Goal: Transaction & Acquisition: Purchase product/service

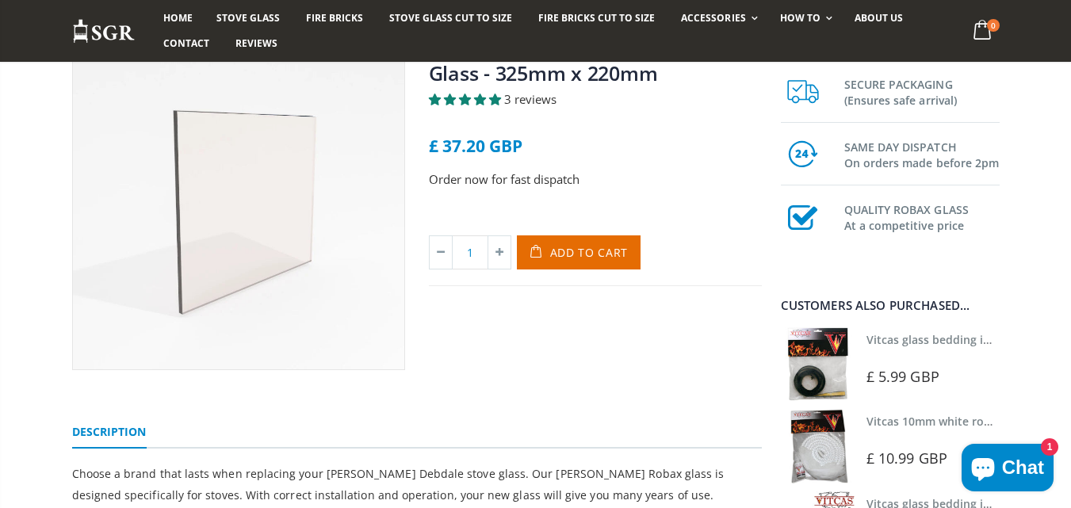
scroll to position [83, 0]
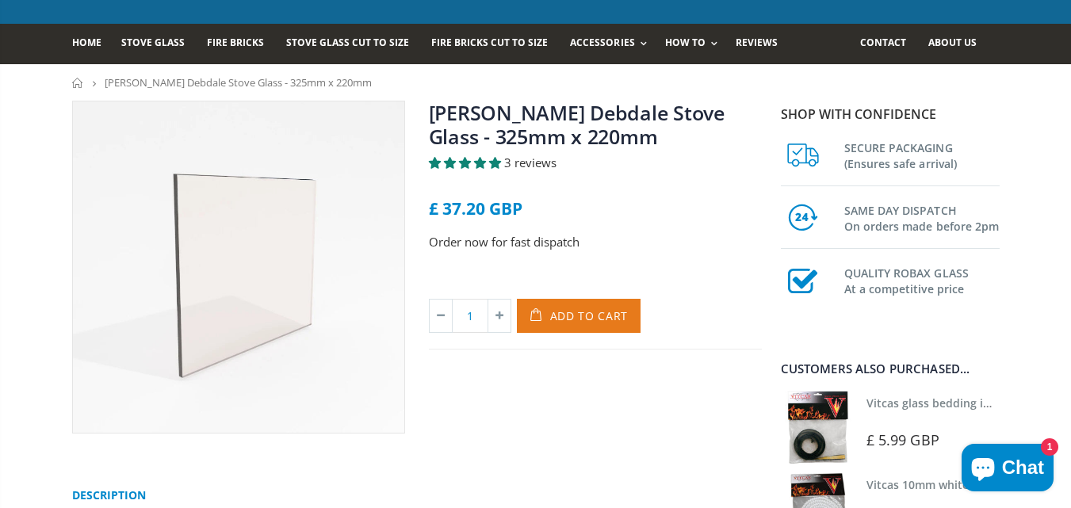
click at [598, 310] on span "Add to Cart" at bounding box center [589, 315] width 78 height 15
click at [498, 320] on icon at bounding box center [499, 316] width 22 height 32
click at [559, 316] on span "Add to Cart" at bounding box center [589, 315] width 78 height 15
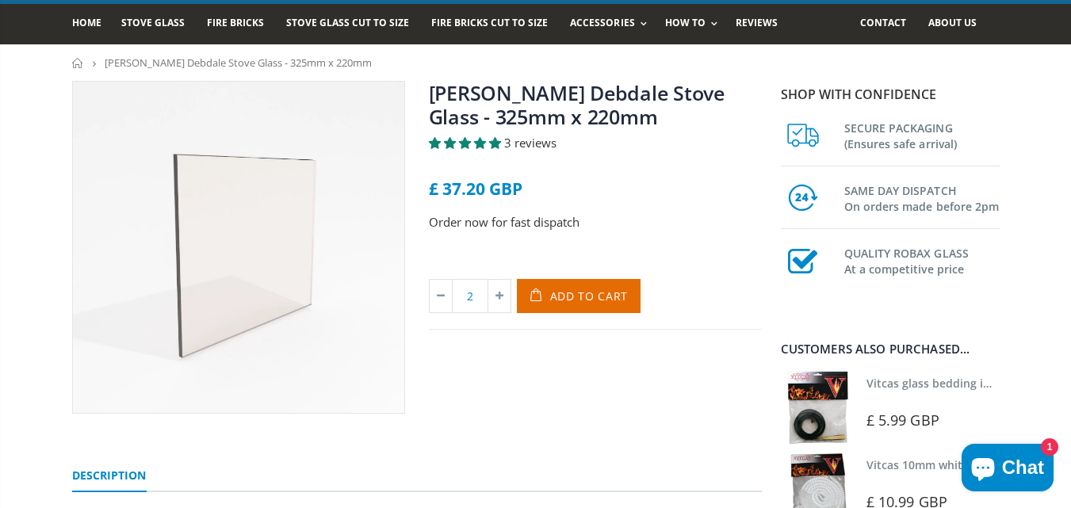
scroll to position [67, 0]
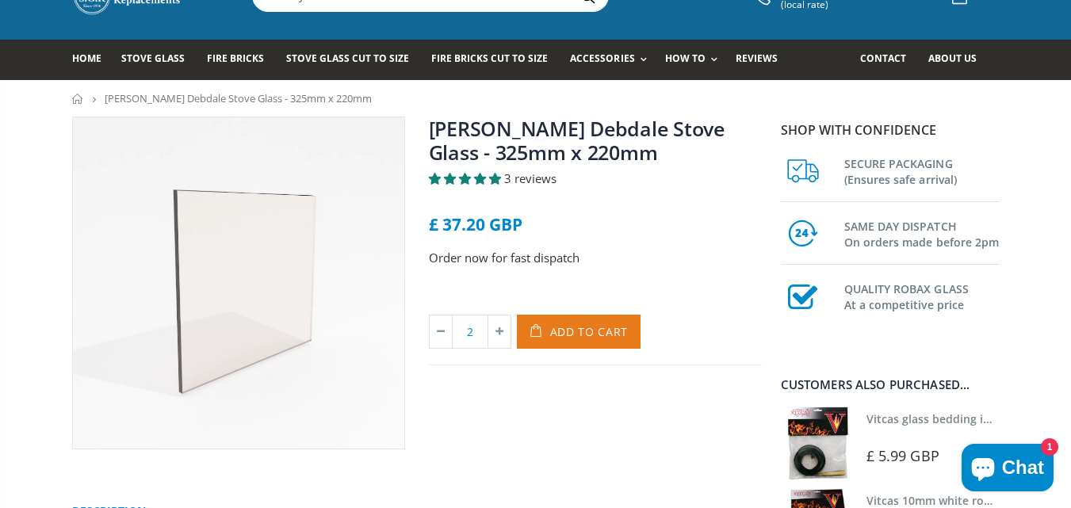
click at [599, 338] on span "Add to Cart" at bounding box center [589, 331] width 78 height 15
click at [545, 389] on div "[PERSON_NAME] Debdale Stove Glass - 325mm x 220mm 3 reviews £ 37.20 GBP Order n…" at bounding box center [595, 283] width 357 height 333
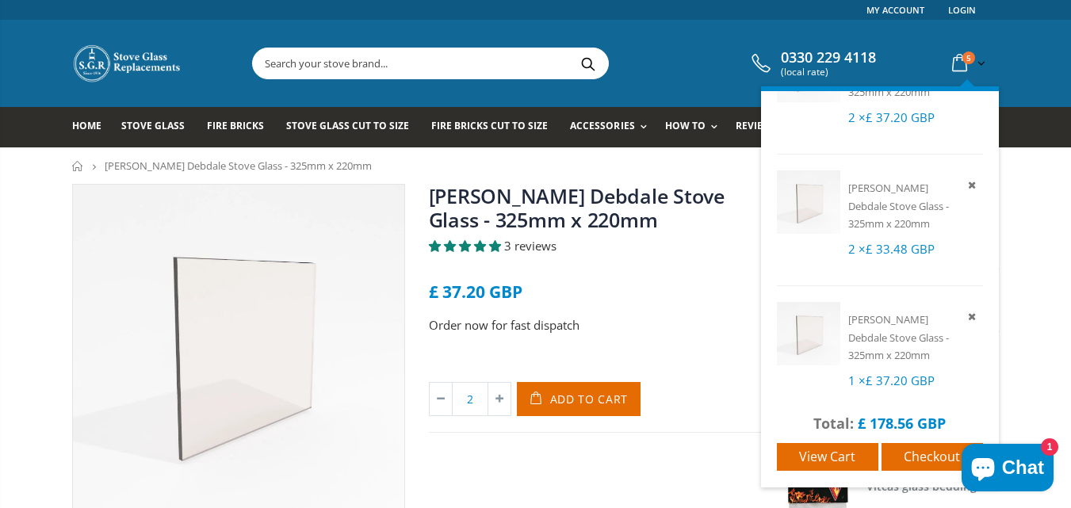
scroll to position [78, 0]
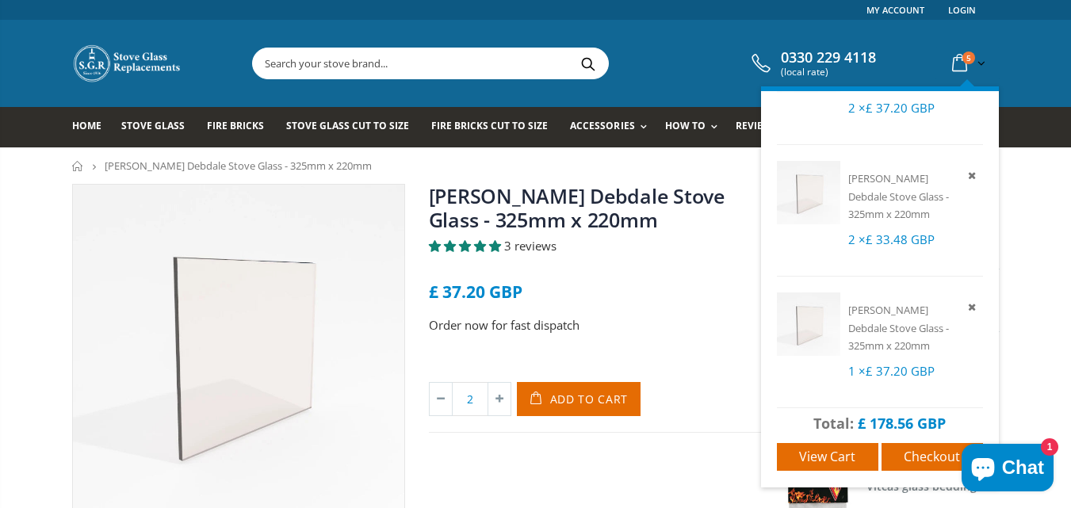
click at [961, 61] on icon at bounding box center [960, 63] width 28 height 29
click at [965, 175] on icon at bounding box center [972, 175] width 14 height 14
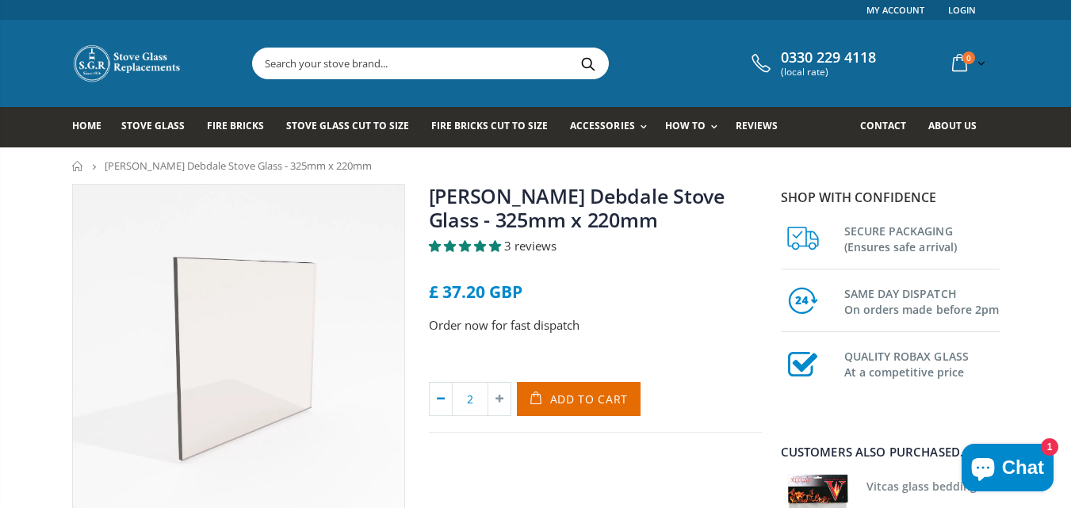
click at [441, 397] on icon at bounding box center [441, 399] width 22 height 32
type input "1"
click at [575, 401] on span "Add to Cart" at bounding box center [589, 399] width 78 height 15
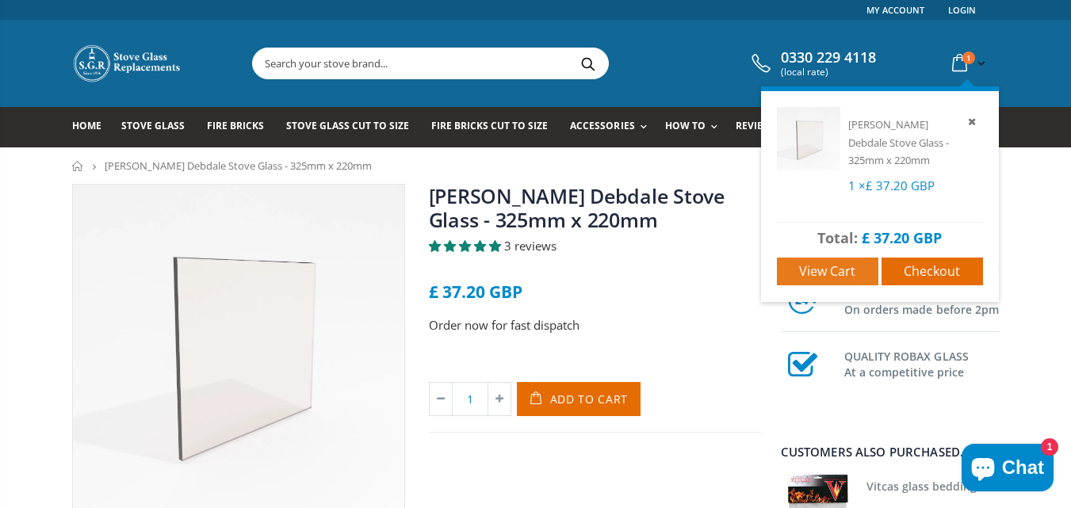
click at [855, 274] on link "View cart" at bounding box center [827, 272] width 101 height 28
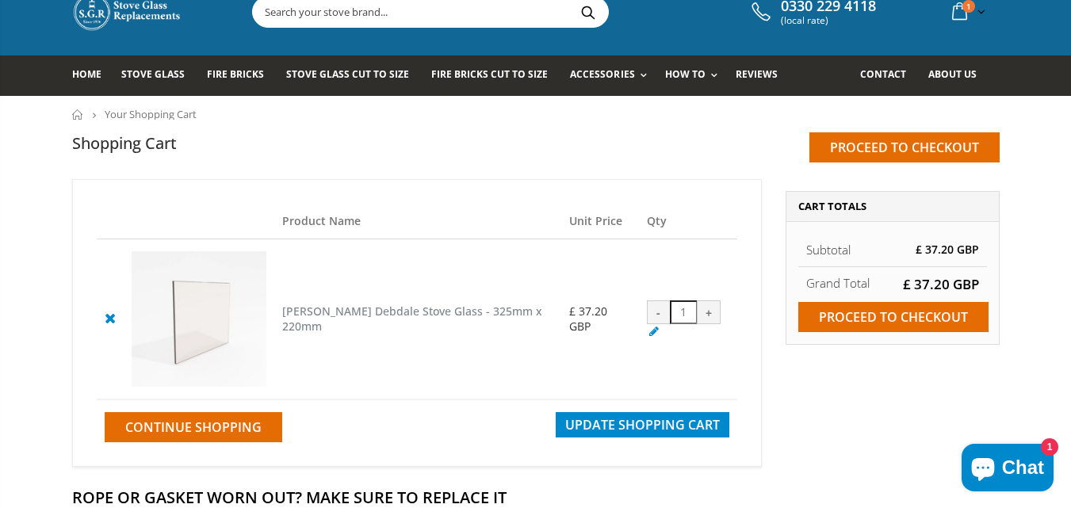
scroll to position [59, 0]
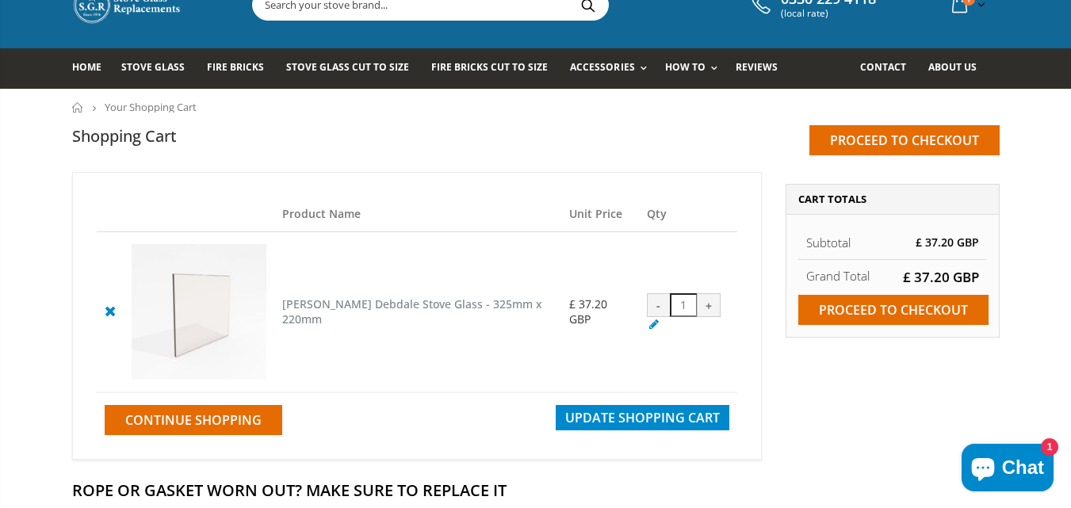
drag, startPoint x: 1076, startPoint y: 128, endPoint x: 1077, endPoint y: 147, distance: 19.8
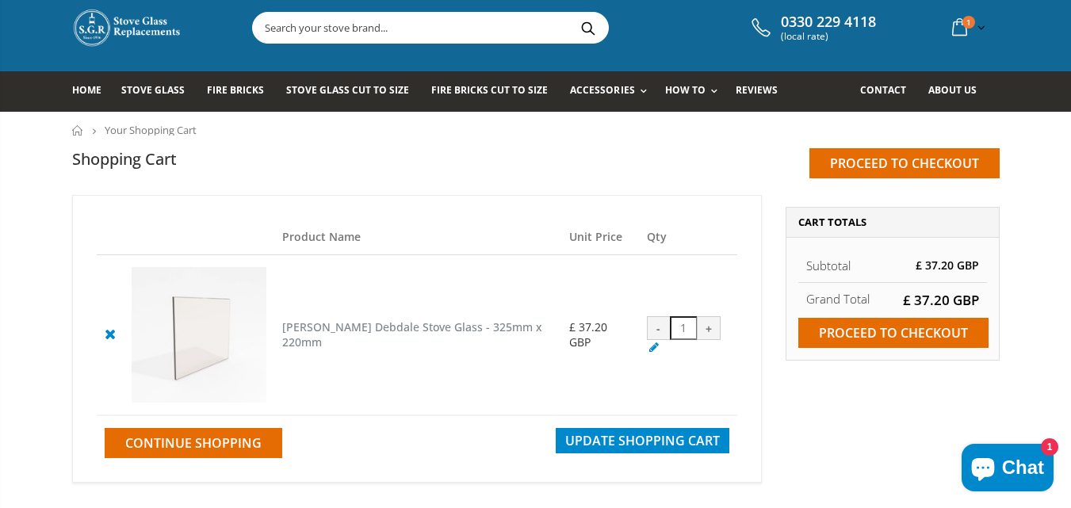
scroll to position [54, 0]
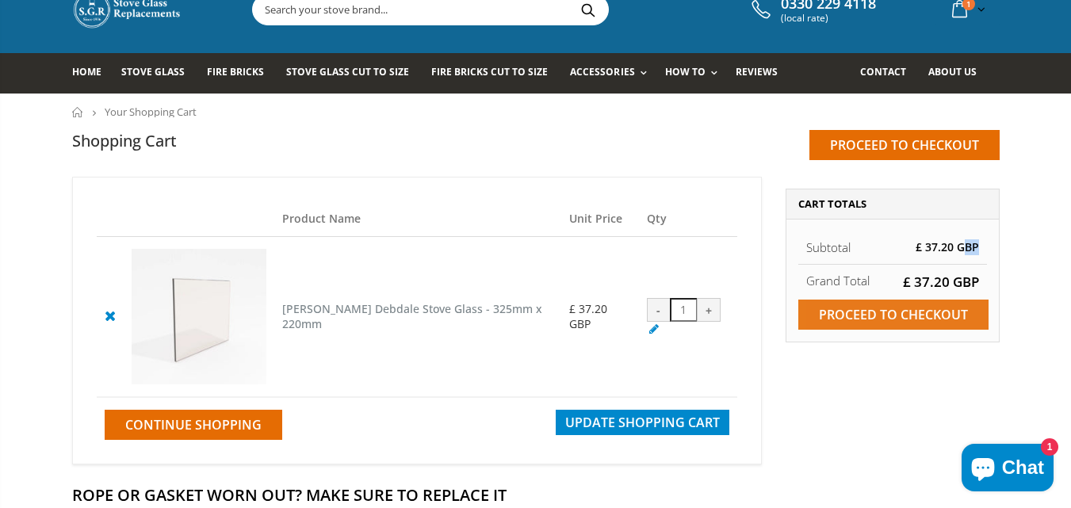
drag, startPoint x: 961, startPoint y: 251, endPoint x: 898, endPoint y: 307, distance: 83.7
click at [898, 307] on div "Grand Total £ 37.20 GBP Subtotal £ 37.20 GBP One or more of the items in your c…" at bounding box center [893, 281] width 214 height 123
click at [898, 307] on input "Proceed to checkout" at bounding box center [893, 315] width 190 height 30
